Goal: Task Accomplishment & Management: Manage account settings

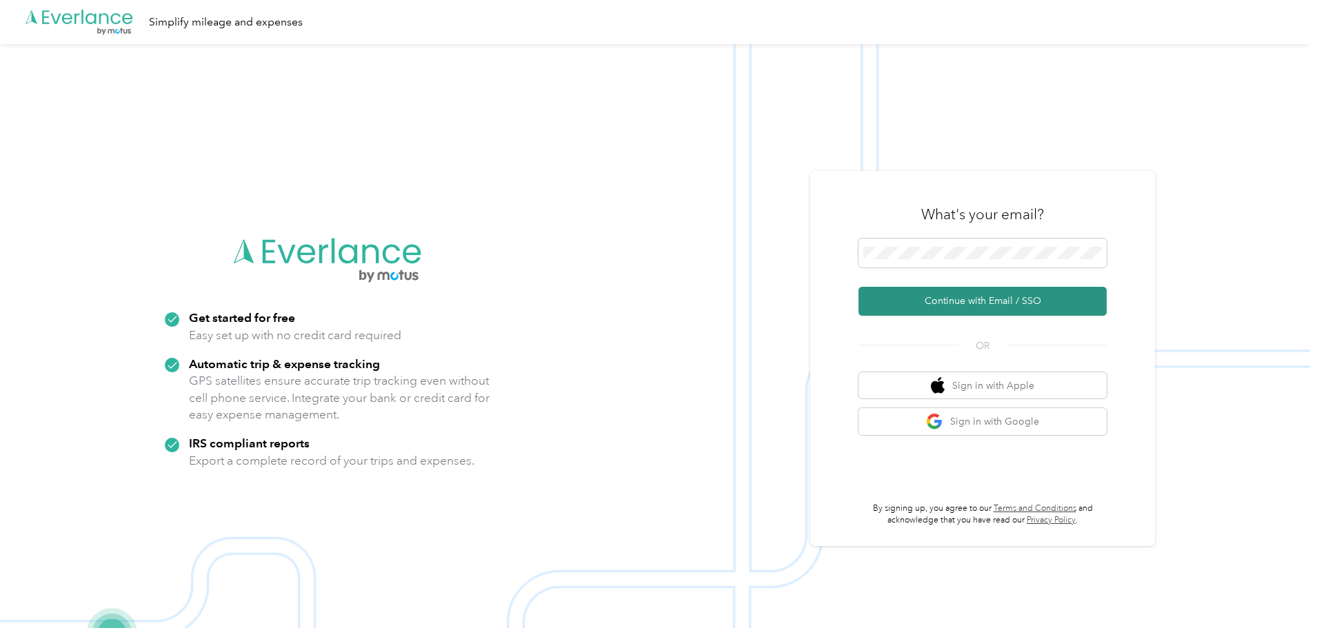
click at [964, 296] on button "Continue with Email / SSO" at bounding box center [982, 301] width 248 height 29
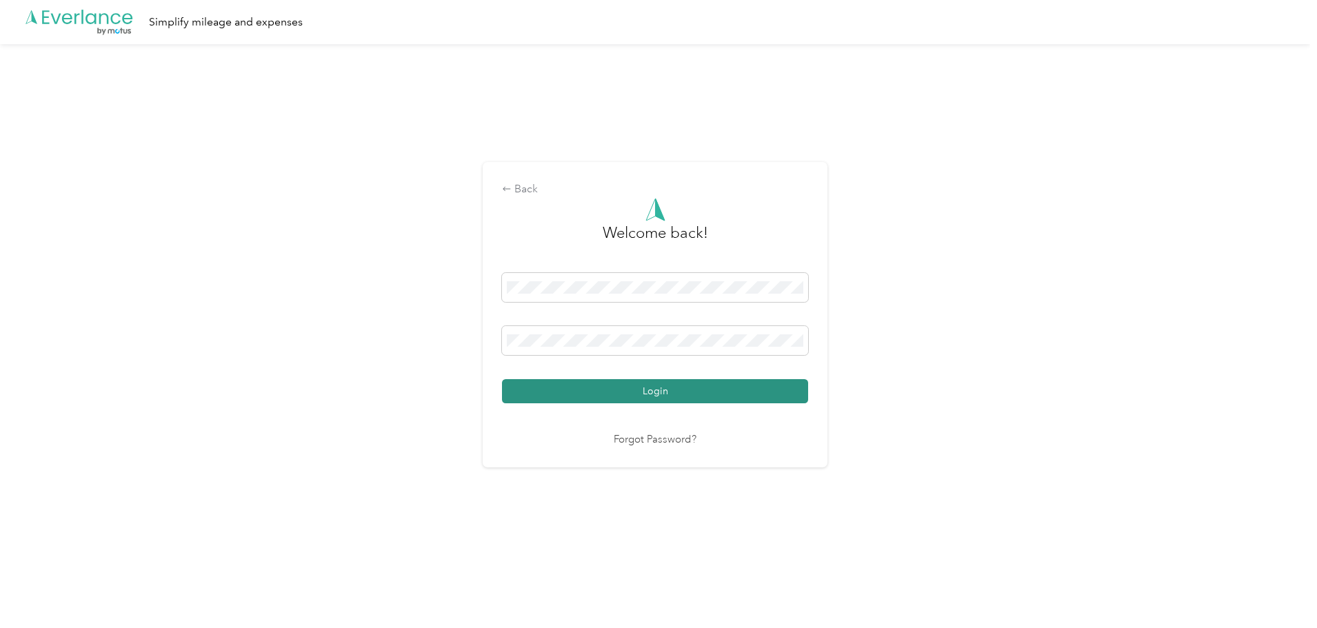
click at [650, 389] on button "Login" at bounding box center [655, 391] width 306 height 24
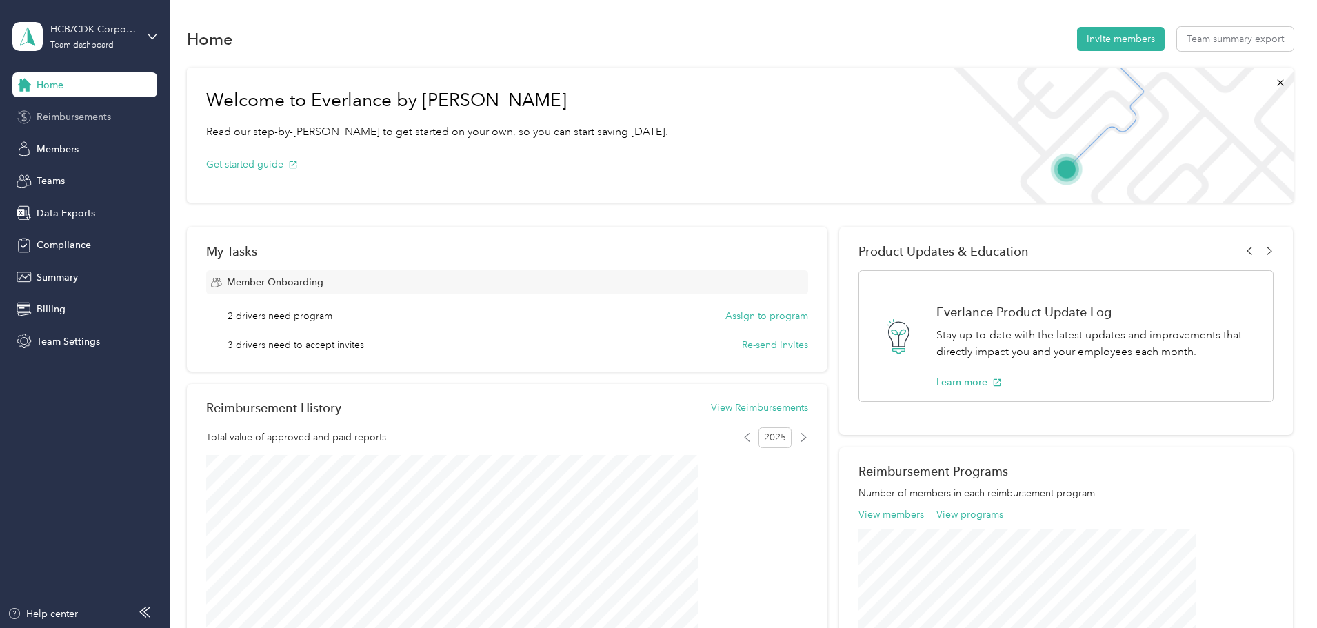
click at [80, 117] on span "Reimbursements" at bounding box center [74, 117] width 74 height 14
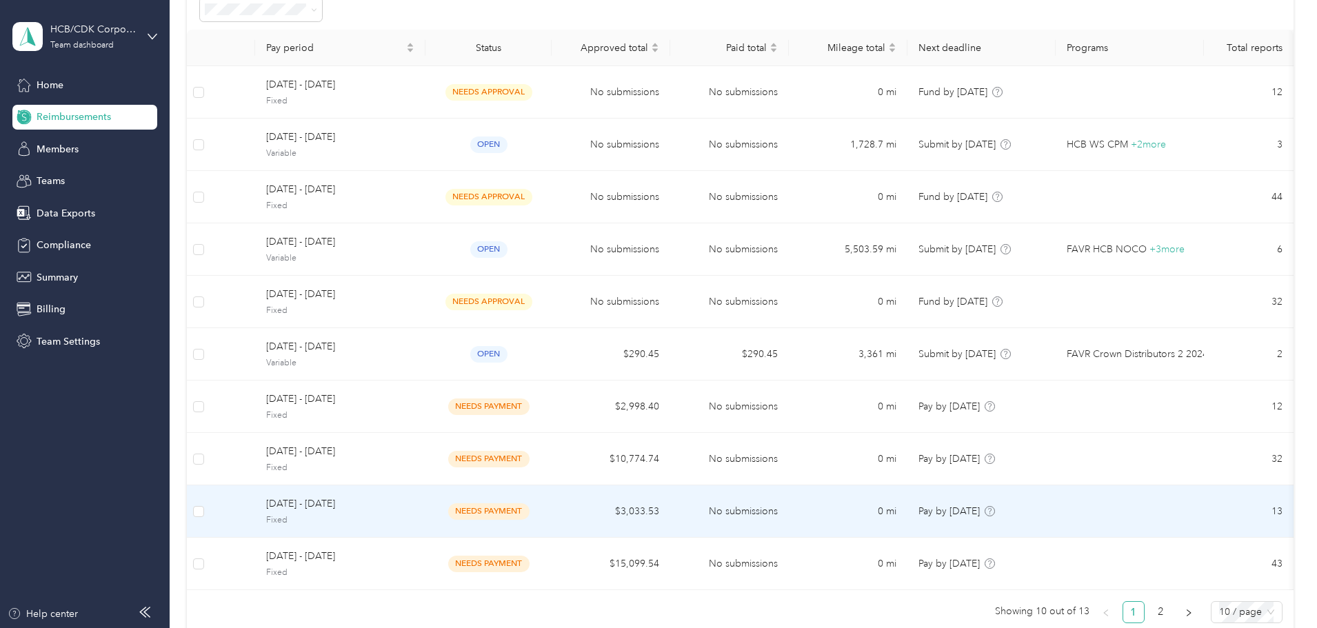
scroll to position [69, 0]
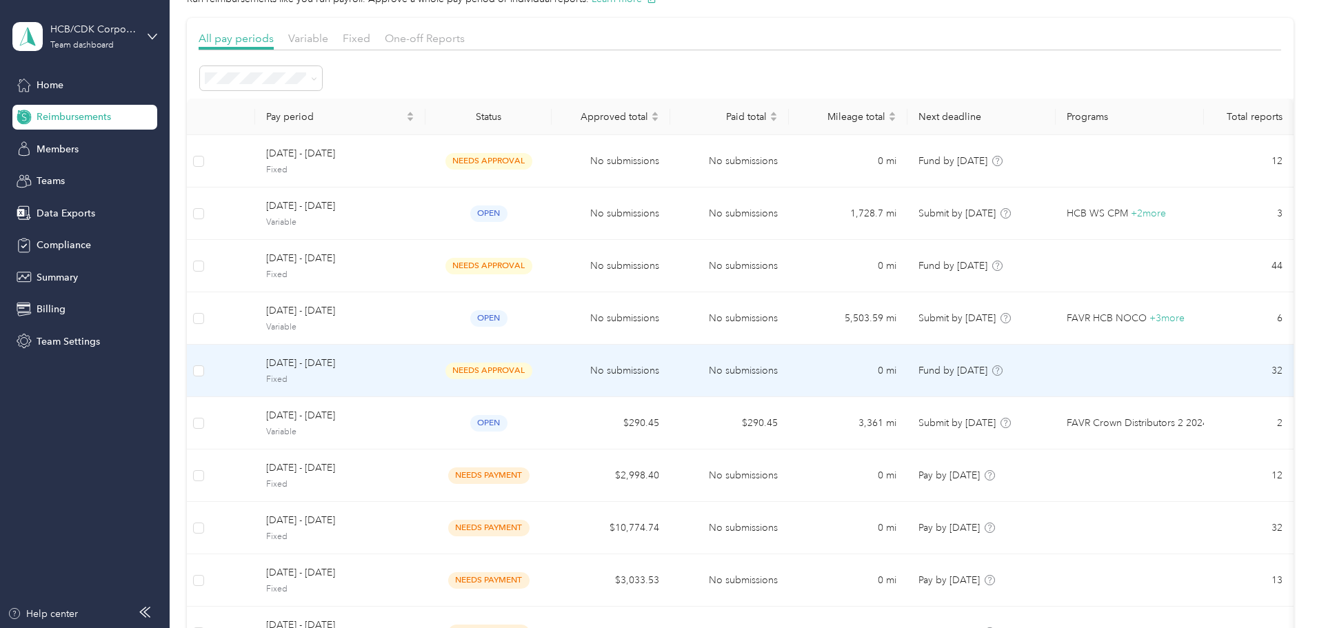
click at [372, 363] on span "[DATE] - [DATE]" at bounding box center [340, 363] width 148 height 15
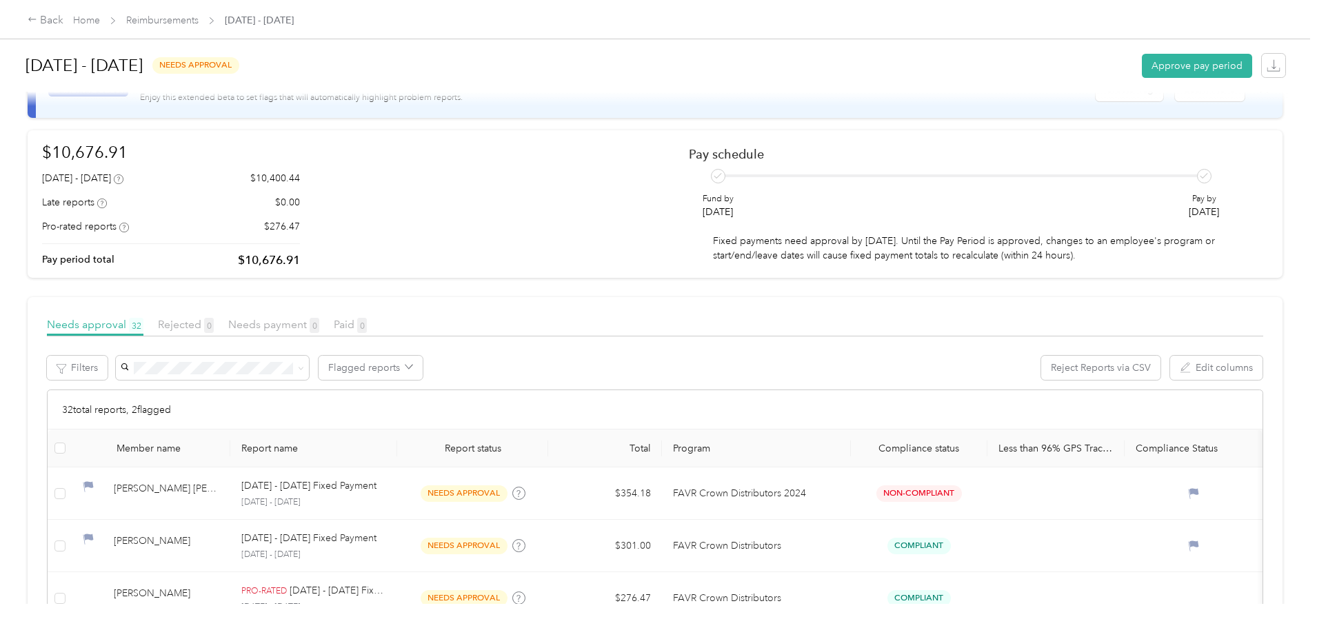
scroll to position [69, 0]
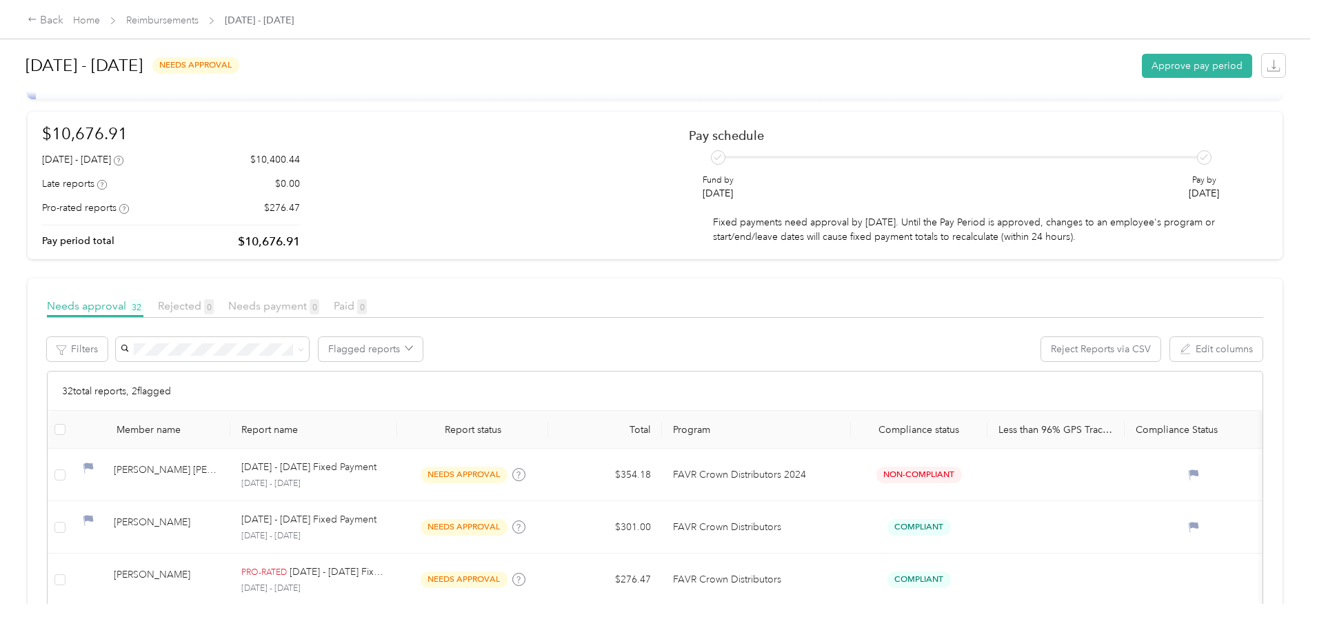
click at [72, 434] on th at bounding box center [60, 430] width 24 height 38
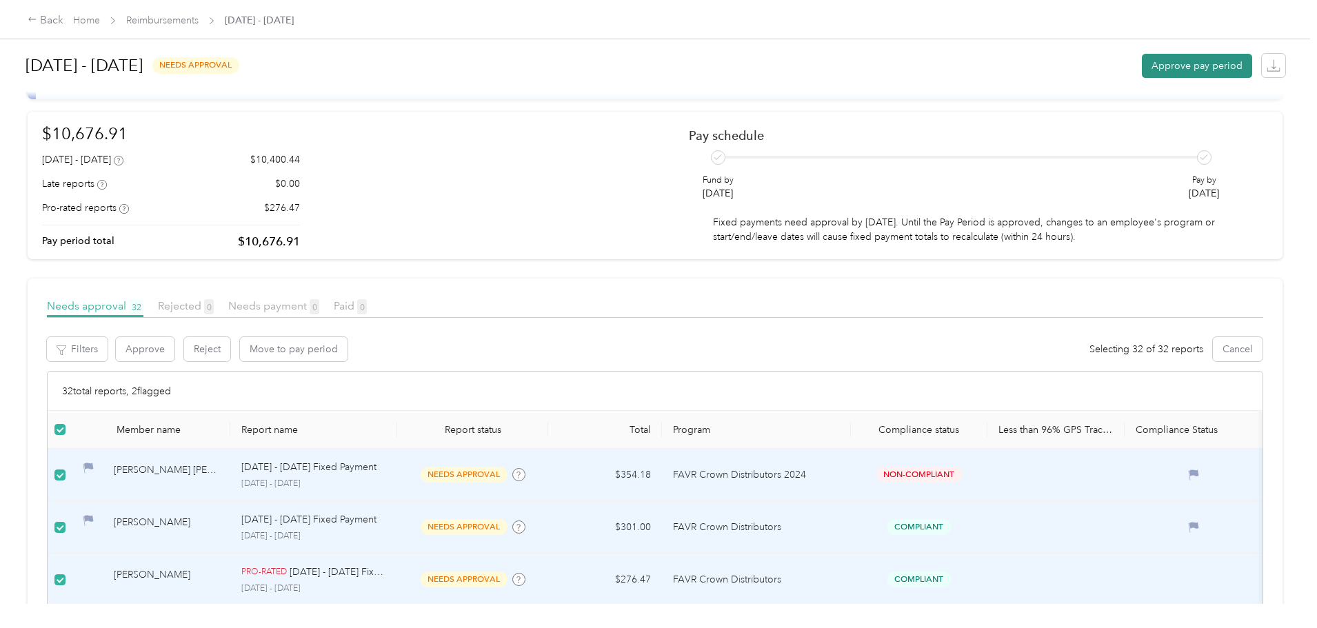
click at [1142, 66] on button "Approve pay period" at bounding box center [1197, 66] width 110 height 24
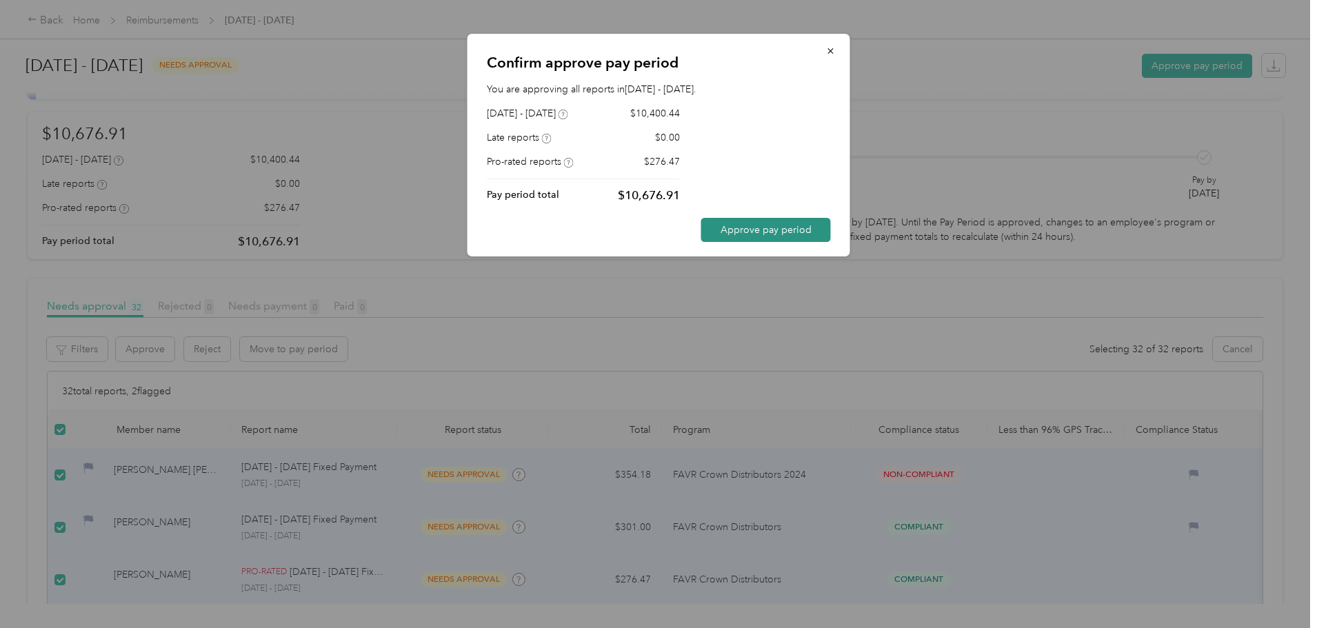
click at [772, 230] on button "Approve pay period" at bounding box center [766, 230] width 130 height 24
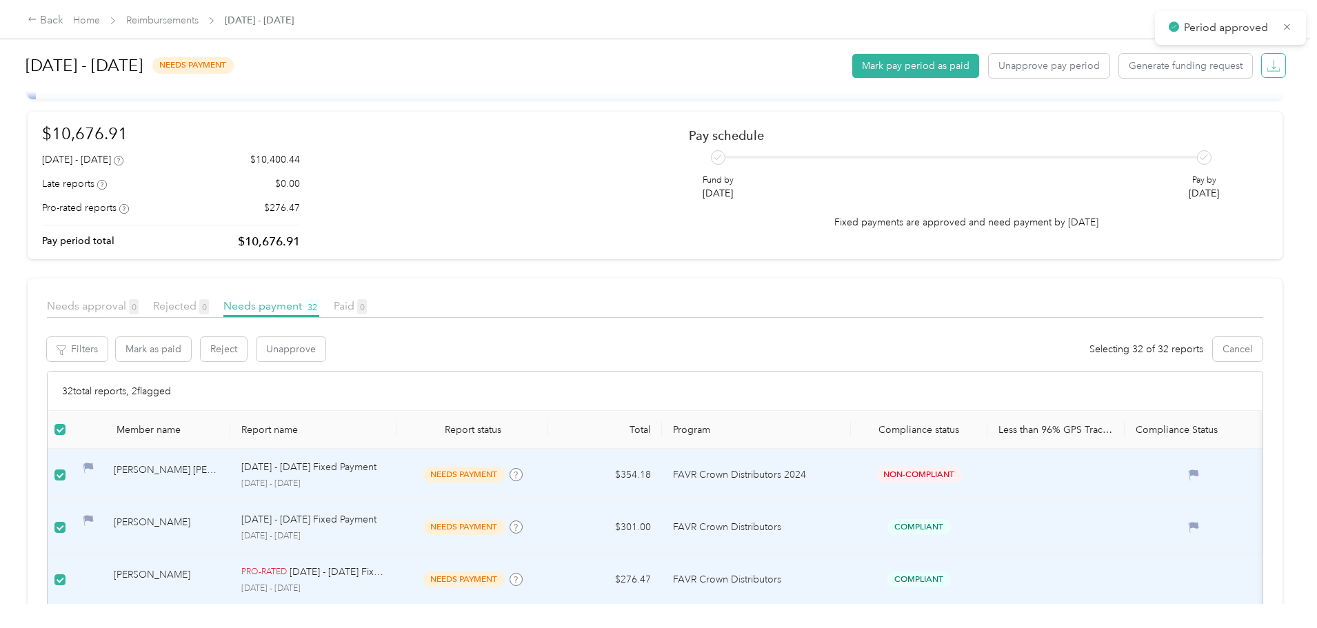
click at [1267, 66] on icon "button" at bounding box center [1274, 66] width 14 height 14
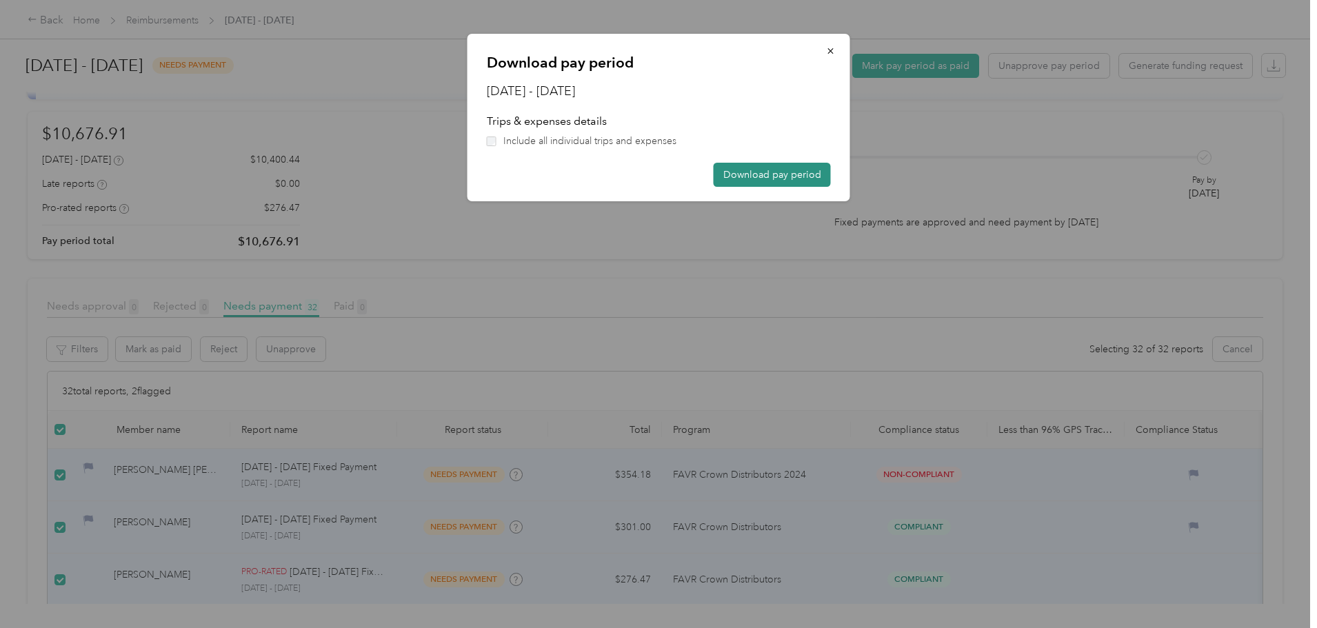
click at [746, 172] on button "Download pay period" at bounding box center [772, 175] width 117 height 24
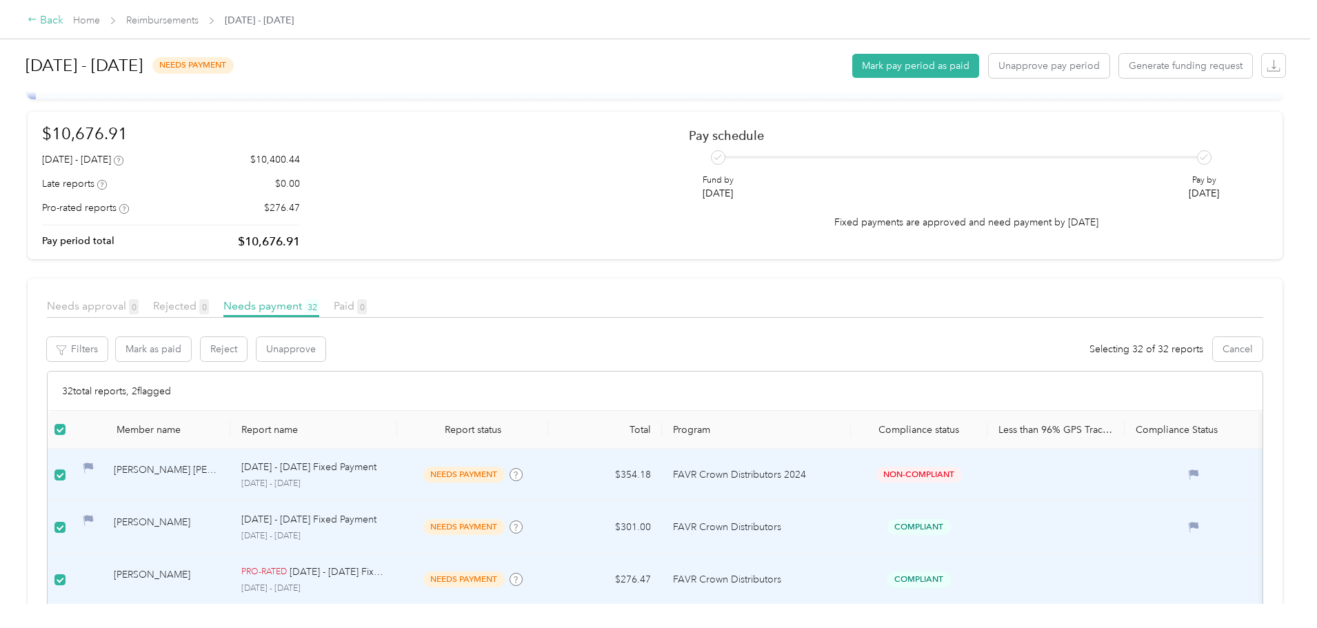
click at [63, 22] on div "Back" at bounding box center [46, 20] width 36 height 17
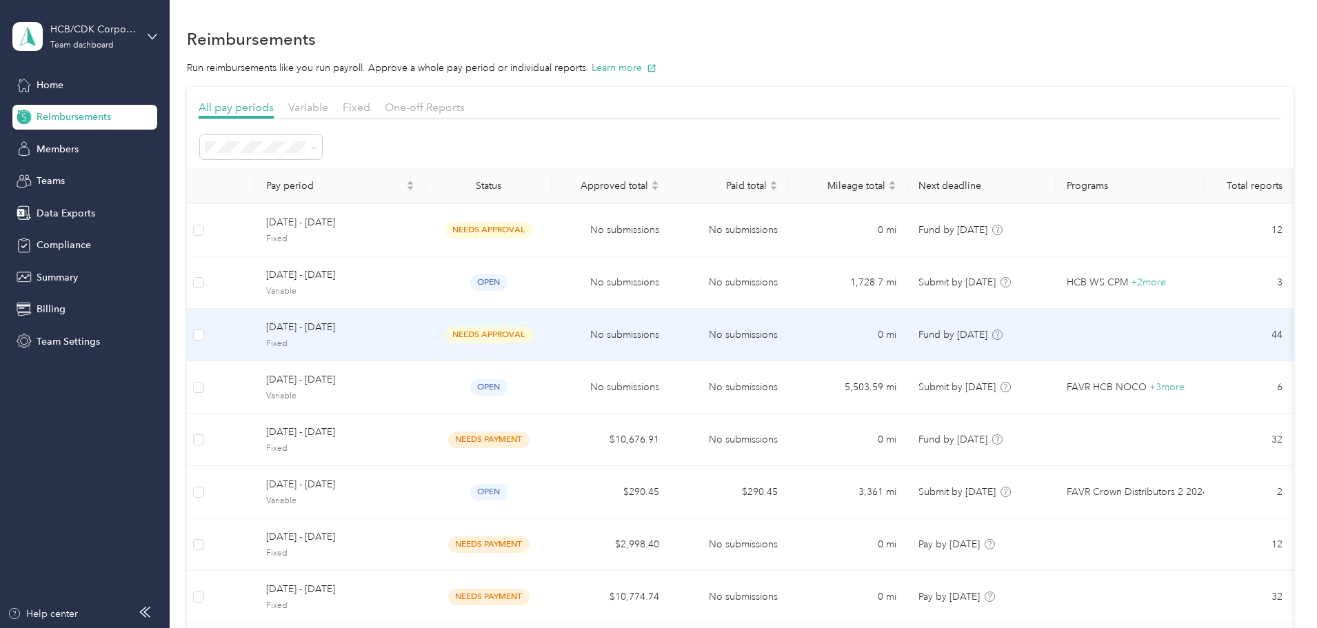
click at [380, 330] on span "[DATE] - [DATE]" at bounding box center [340, 327] width 148 height 15
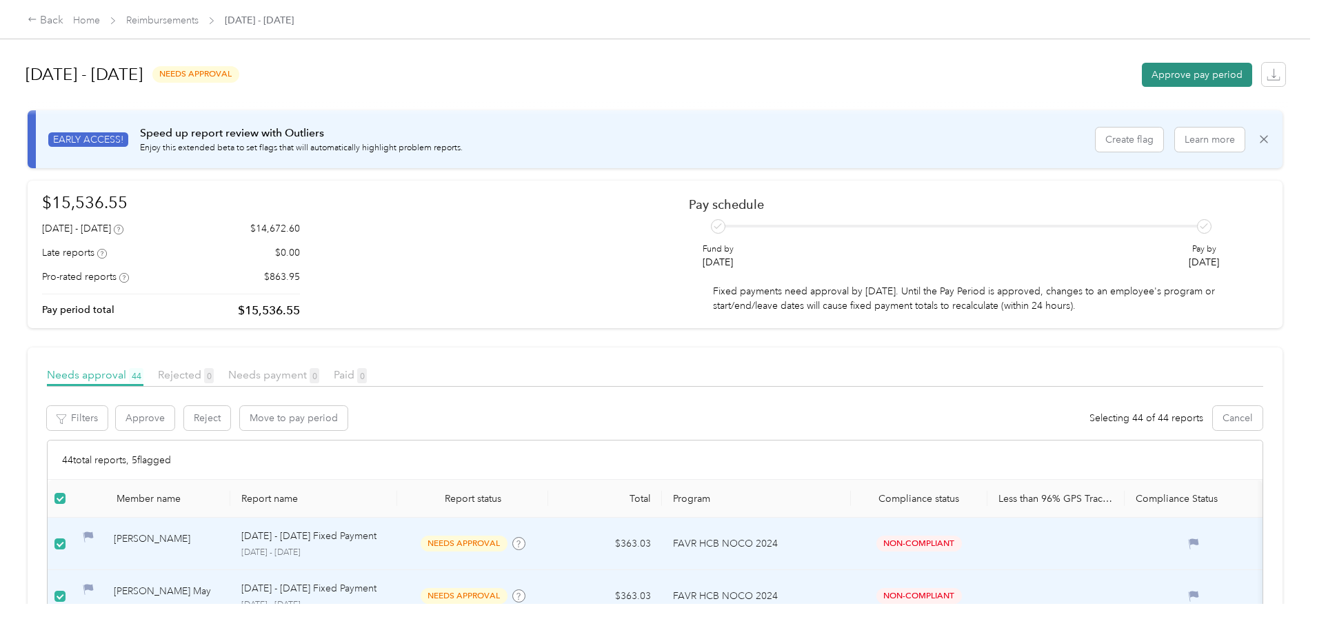
click at [1142, 73] on button "Approve pay period" at bounding box center [1197, 75] width 110 height 24
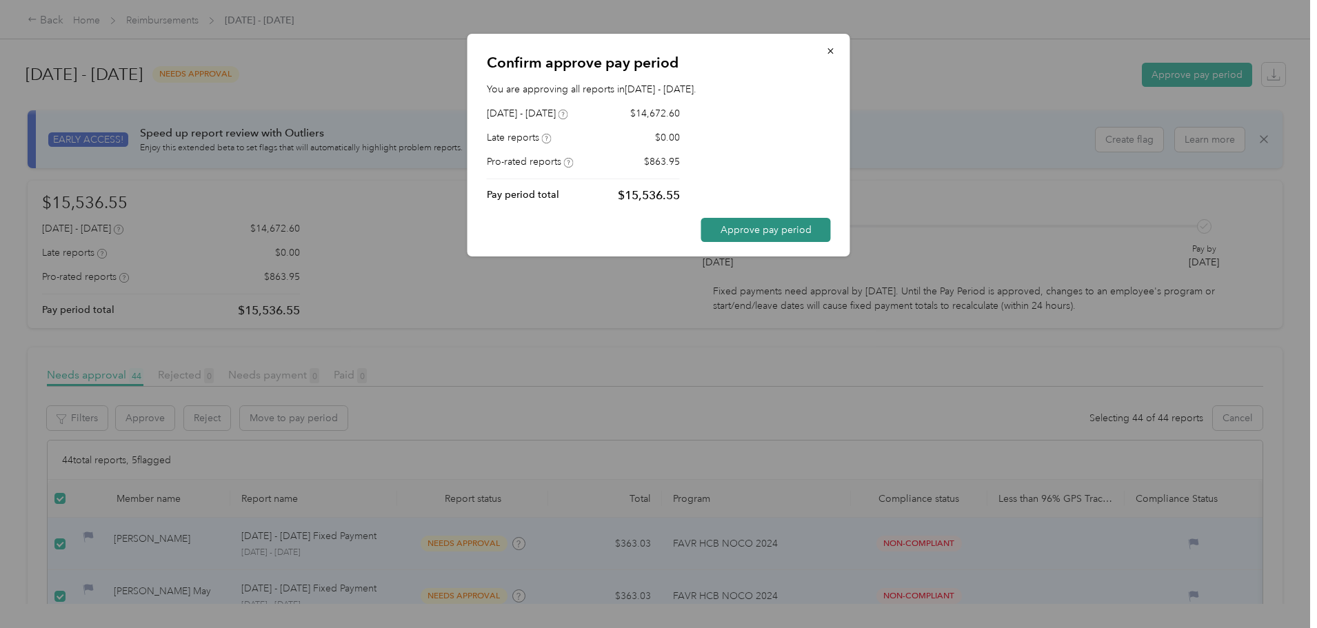
click at [753, 230] on button "Approve pay period" at bounding box center [766, 230] width 130 height 24
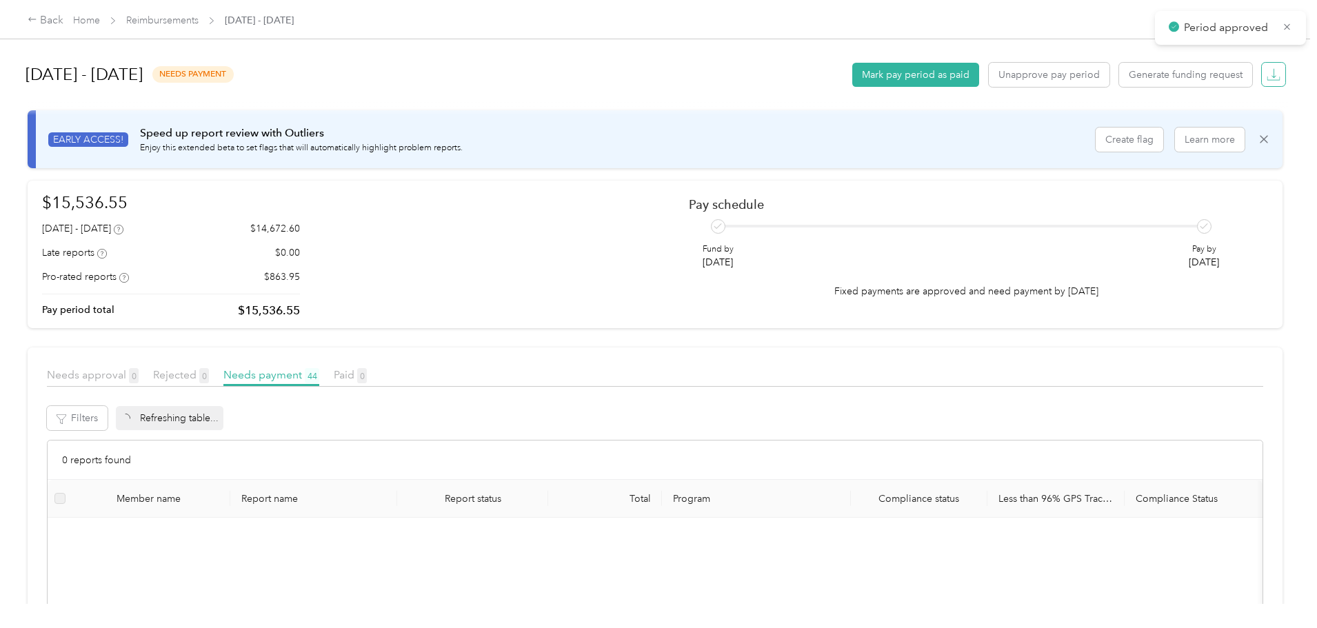
click at [1271, 77] on icon "button" at bounding box center [1273, 73] width 4 height 10
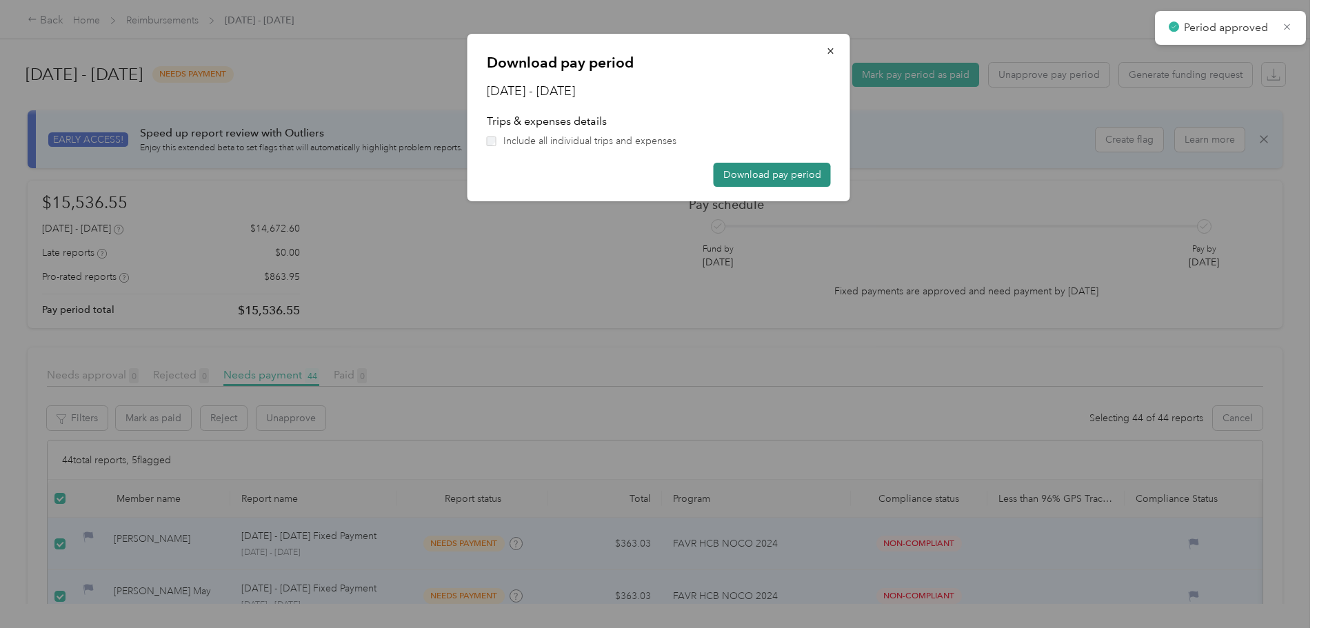
click at [768, 174] on button "Download pay period" at bounding box center [772, 175] width 117 height 24
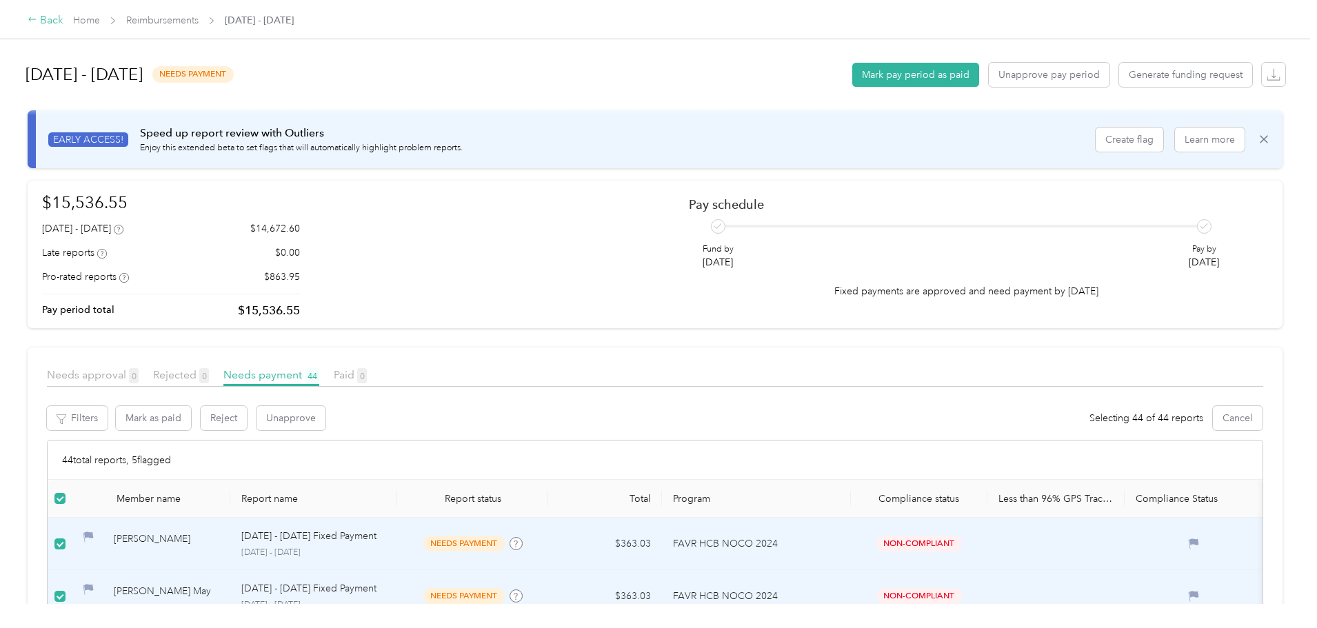
click at [37, 20] on icon at bounding box center [33, 19] width 10 height 10
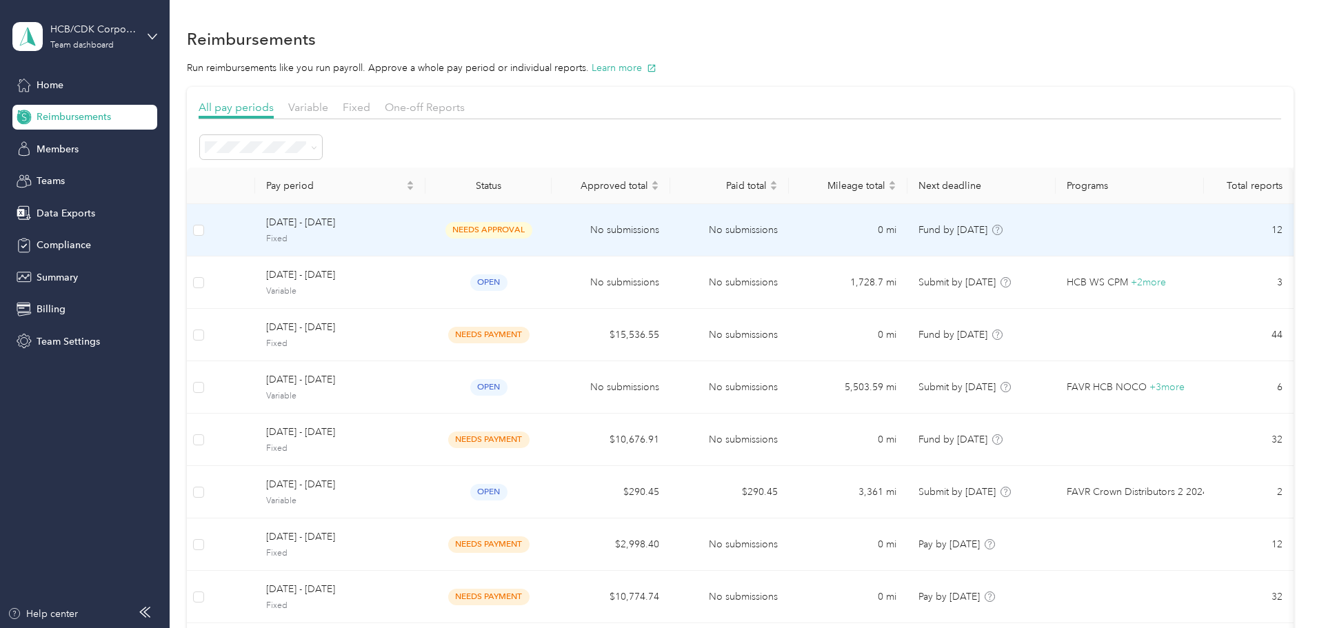
click at [390, 225] on span "[DATE] - [DATE]" at bounding box center [340, 222] width 148 height 15
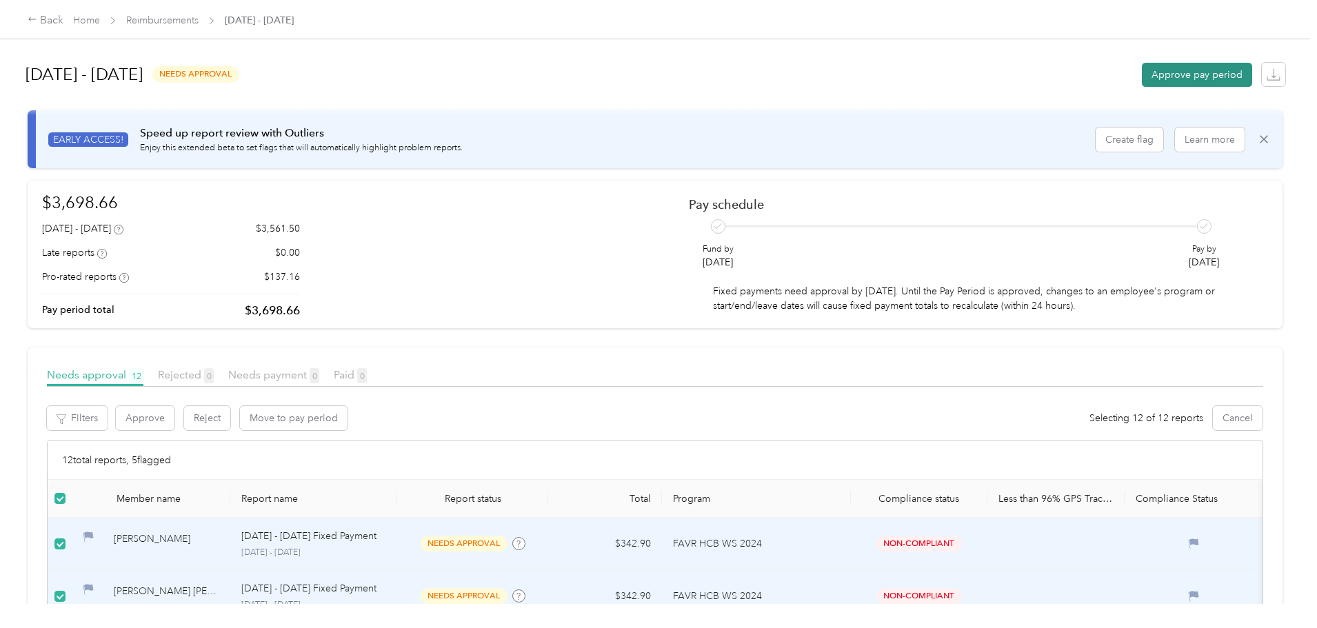
click at [1142, 74] on button "Approve pay period" at bounding box center [1197, 75] width 110 height 24
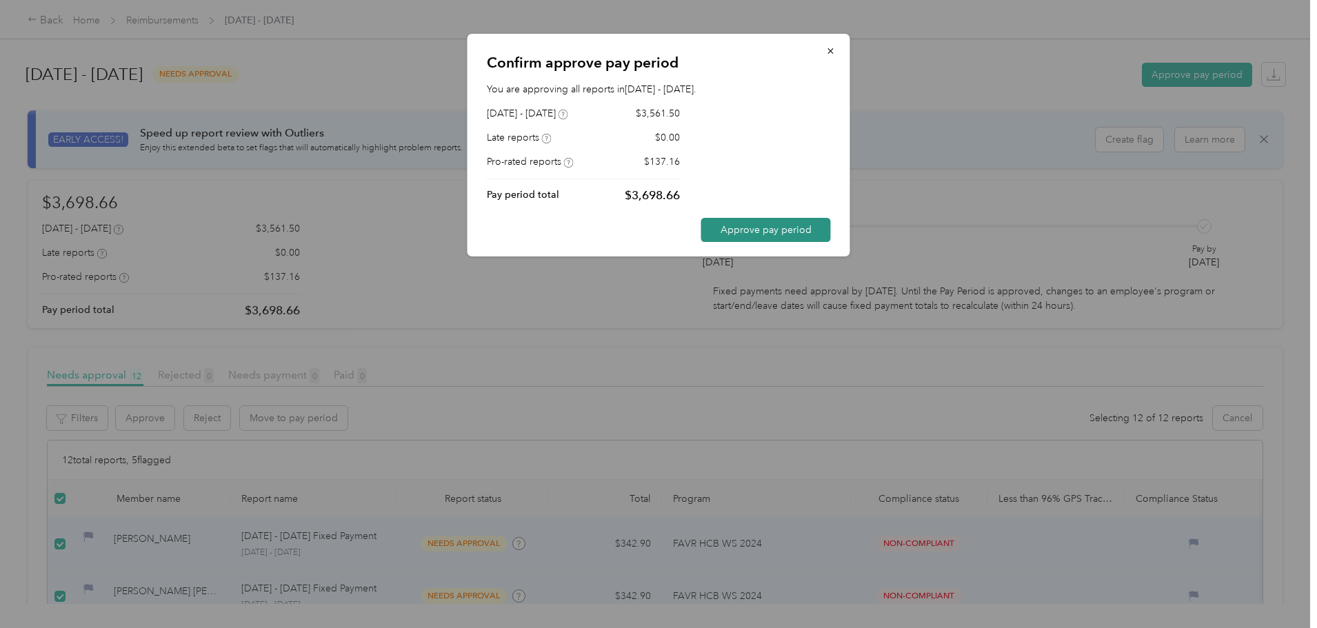
click at [745, 234] on button "Approve pay period" at bounding box center [766, 230] width 130 height 24
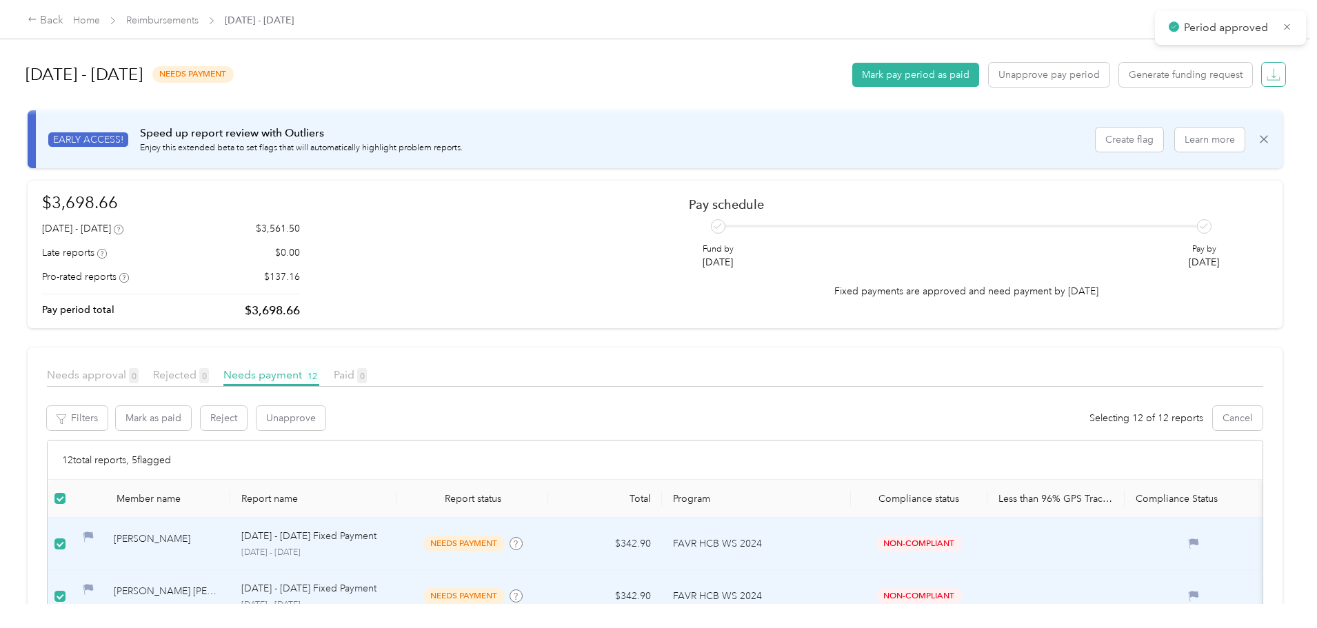
click at [1271, 77] on icon "button" at bounding box center [1273, 73] width 4 height 10
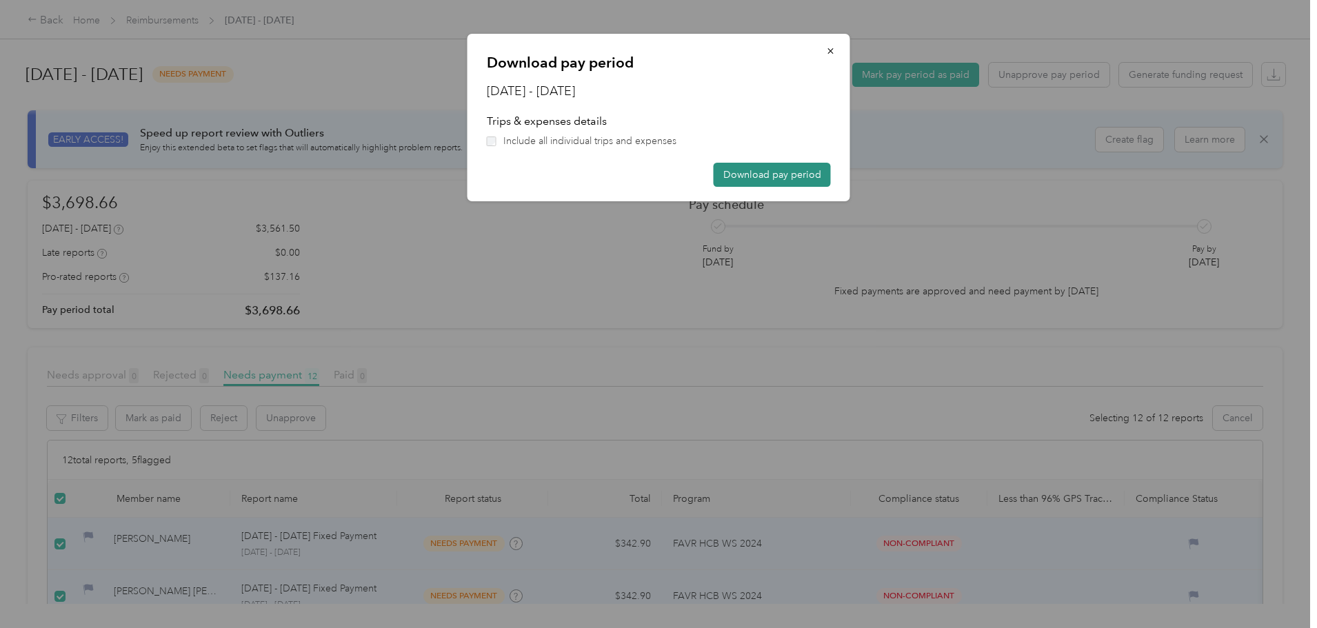
click at [765, 177] on button "Download pay period" at bounding box center [772, 175] width 117 height 24
